Goal: Information Seeking & Learning: Learn about a topic

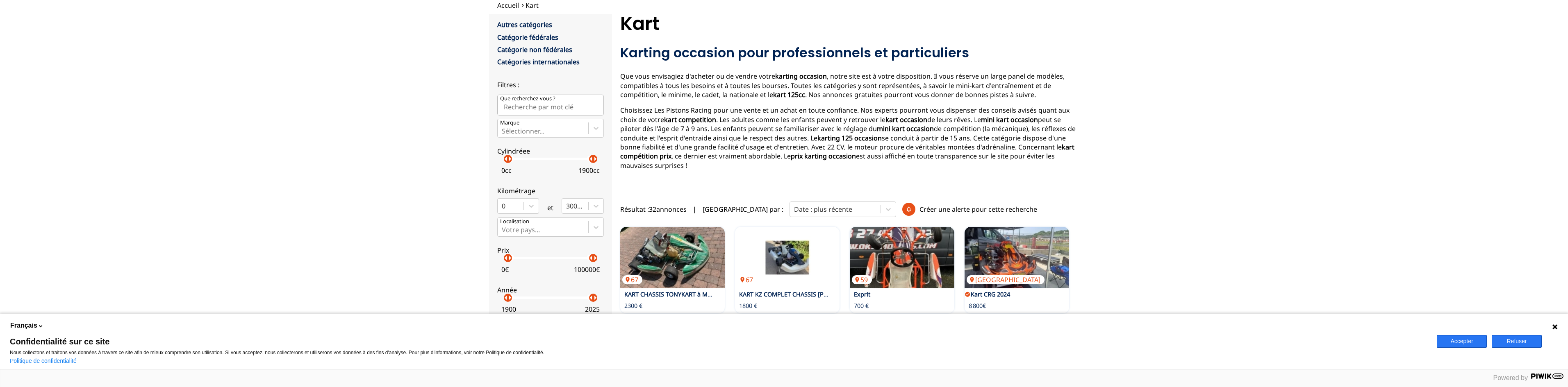
scroll to position [38, 0]
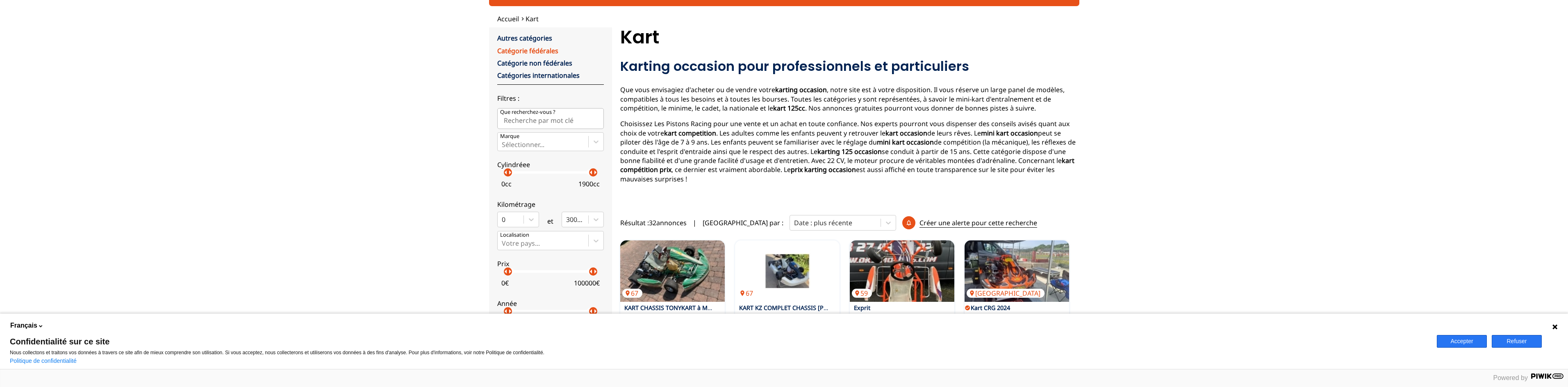
click at [531, 51] on link "Catégorie fédérales" at bounding box center [528, 50] width 61 height 9
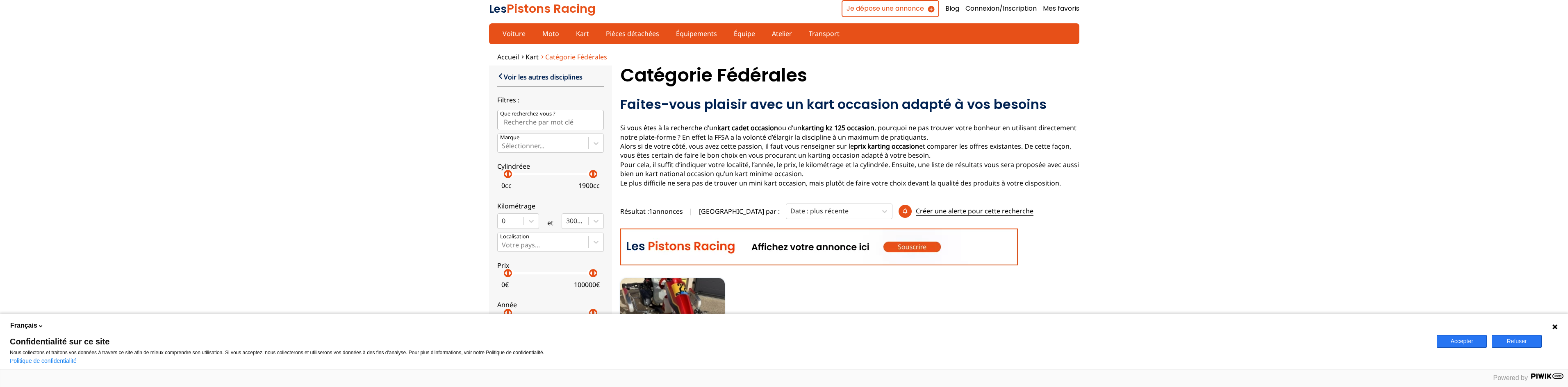
click at [547, 57] on span "Catégorie fédérales" at bounding box center [576, 56] width 62 height 9
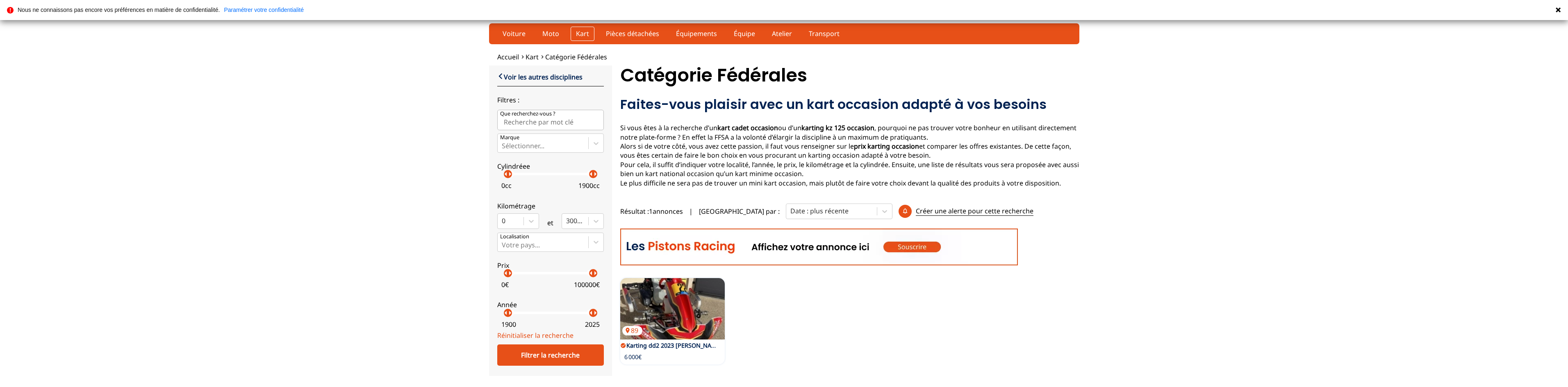
click at [579, 33] on link "Kart" at bounding box center [582, 33] width 24 height 14
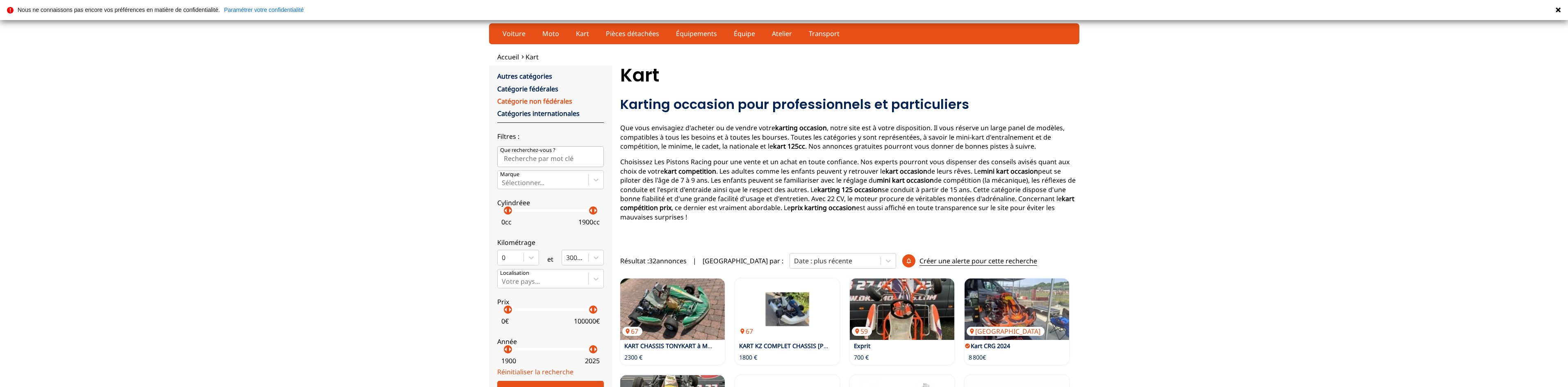
click at [536, 101] on link "Catégorie non fédérales" at bounding box center [534, 101] width 75 height 9
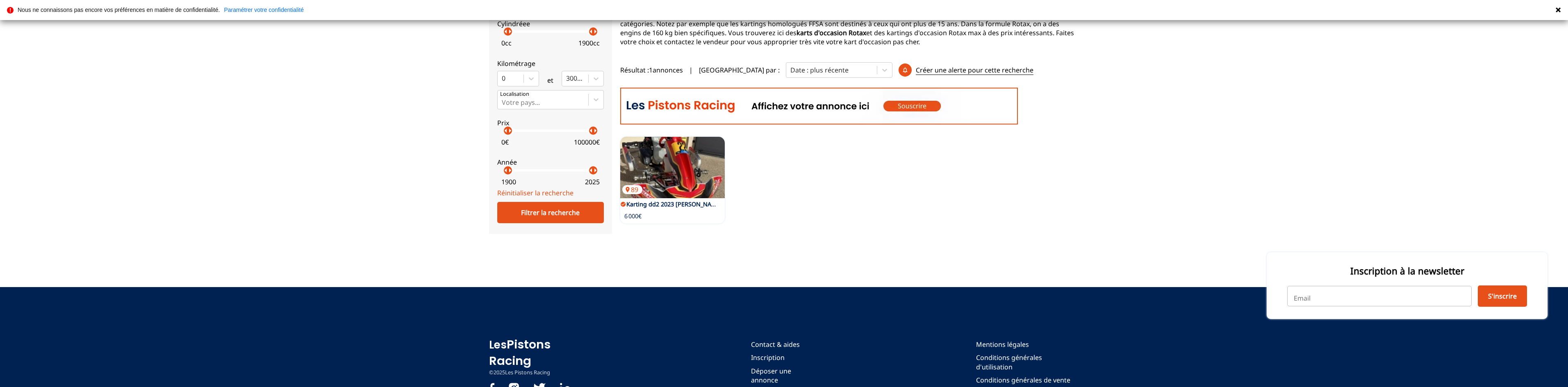
scroll to position [184, 0]
